Goal: Find specific fact: Find specific fact

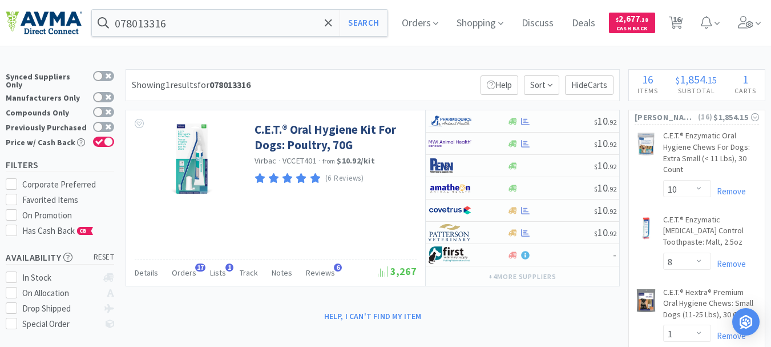
select select "10"
select select "8"
select select "1"
select select "3"
select select "2"
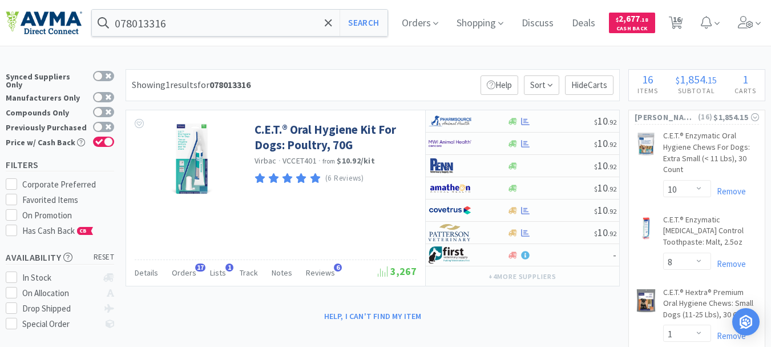
select select "1"
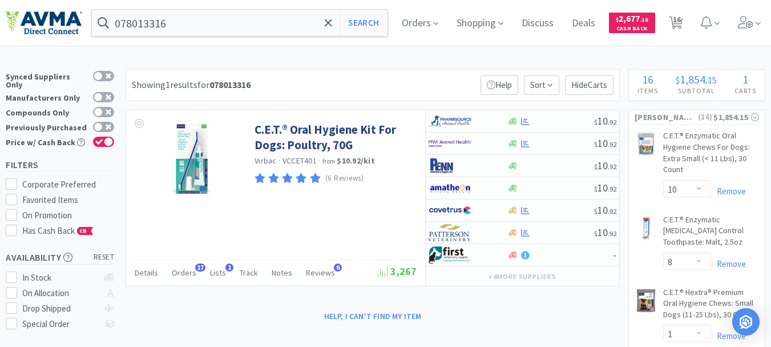
select select "2"
select select "1"
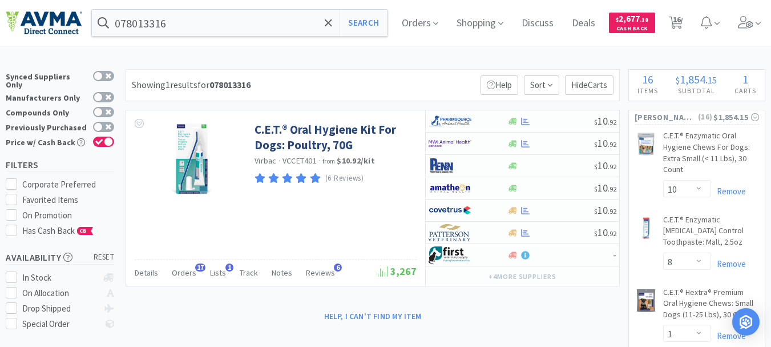
select select "1"
